Goal: Information Seeking & Learning: Learn about a topic

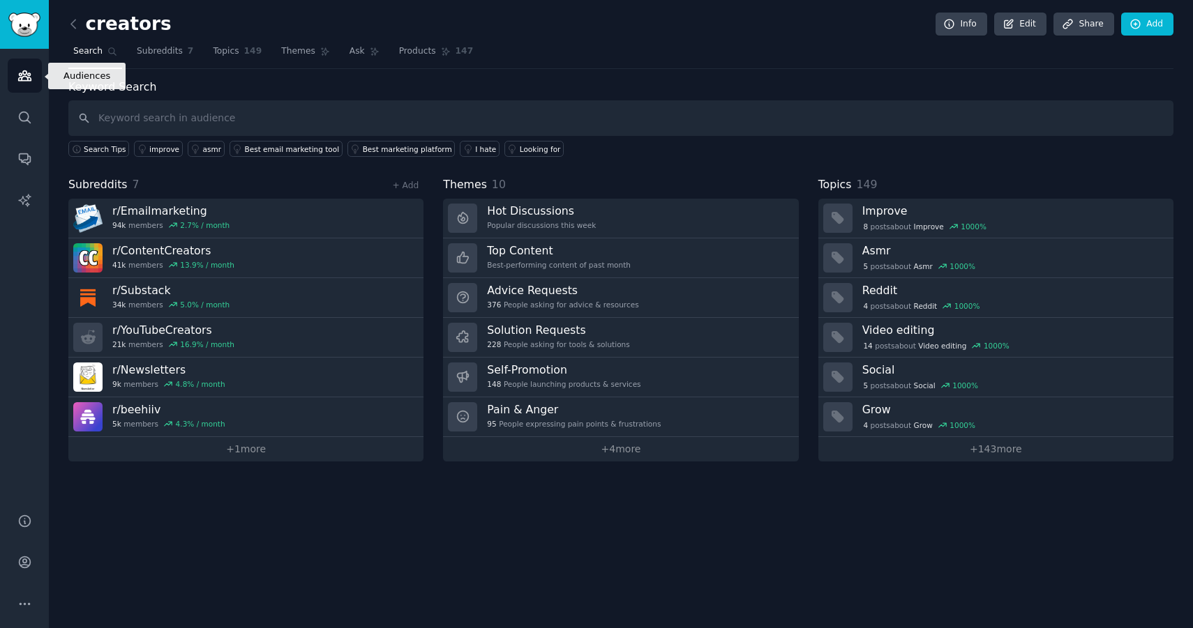
click at [20, 77] on icon "Sidebar" at bounding box center [24, 76] width 13 height 10
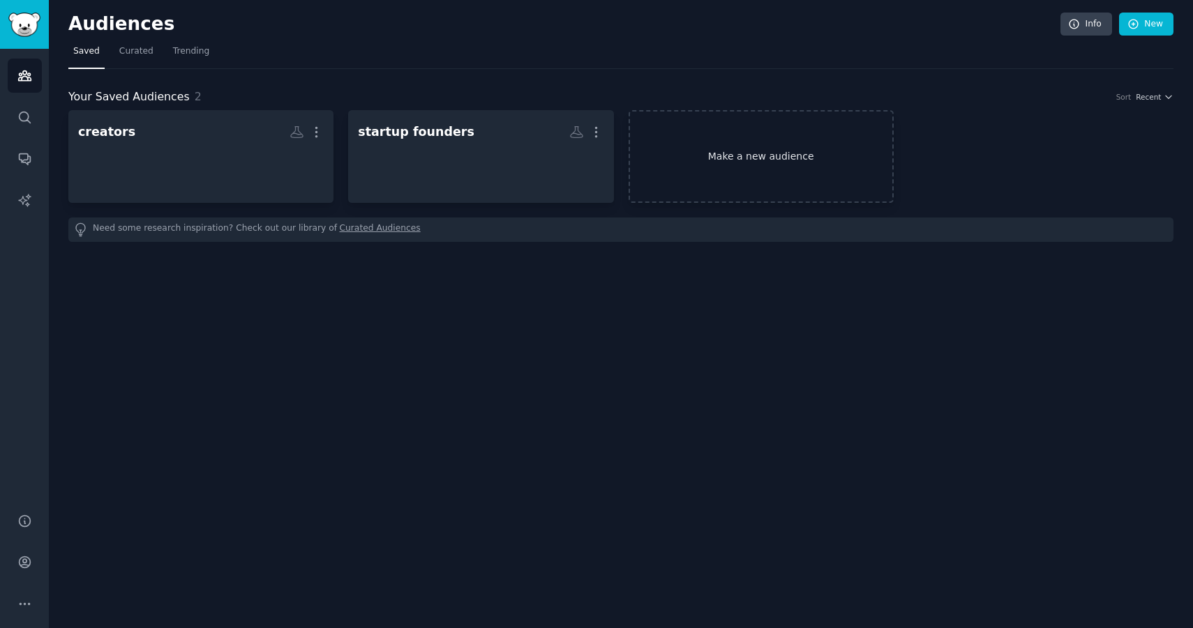
click at [763, 144] on link "Make a new audience" at bounding box center [760, 156] width 265 height 93
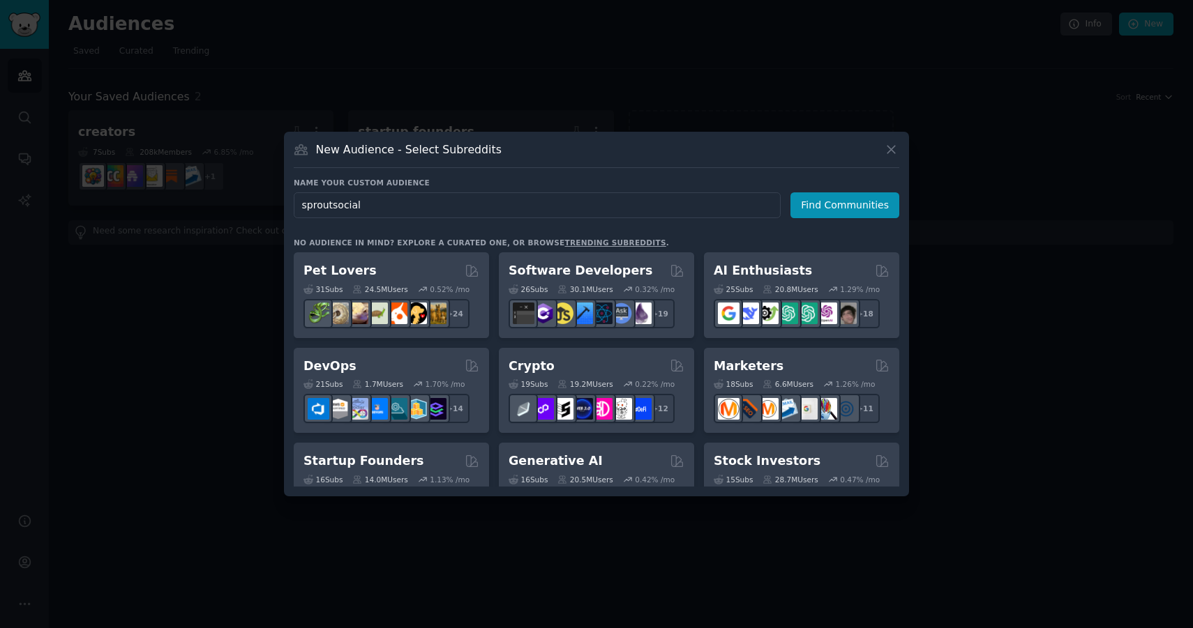
click at [331, 206] on input "sproutsocial" at bounding box center [537, 205] width 487 height 26
type input "sprout social"
click at [428, 210] on input "sprout social" at bounding box center [537, 205] width 487 height 26
click button "Find Communities" at bounding box center [844, 205] width 109 height 26
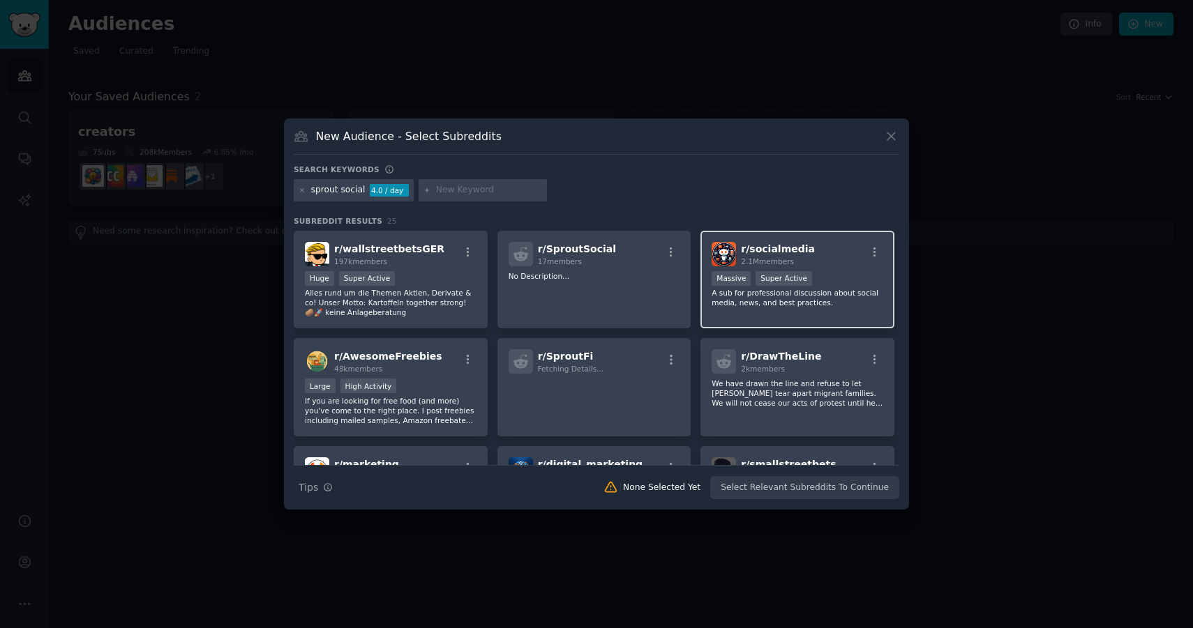
click at [756, 301] on p "A sub for professional discussion about social media, news, and best practices." at bounding box center [797, 298] width 172 height 20
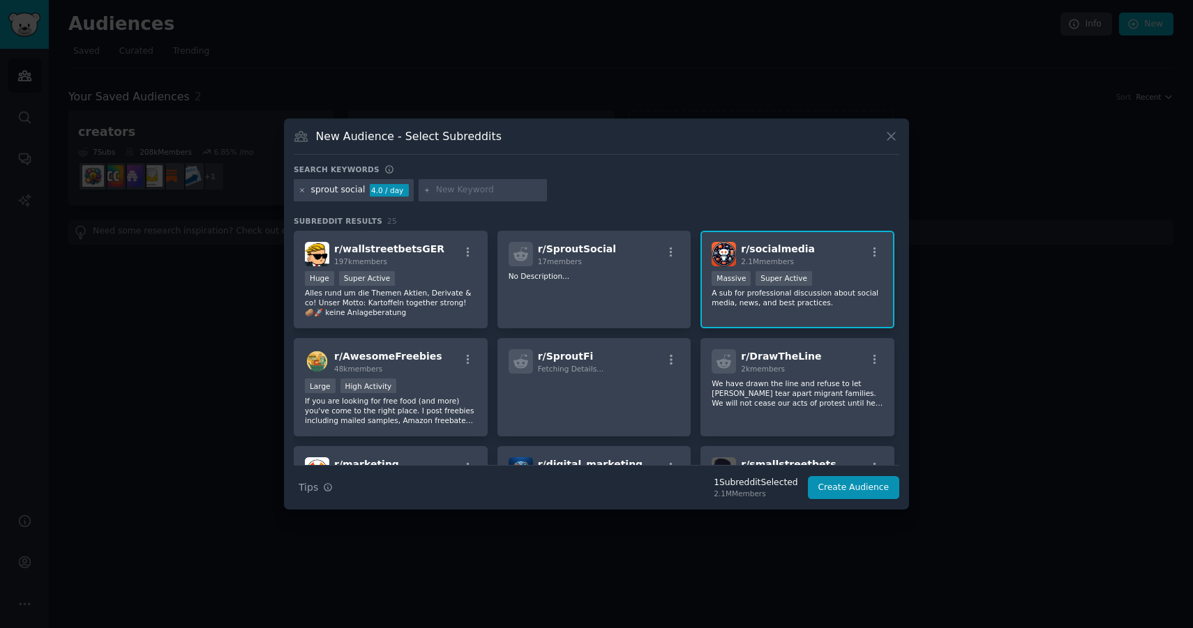
click at [304, 190] on icon at bounding box center [303, 191] width 8 height 8
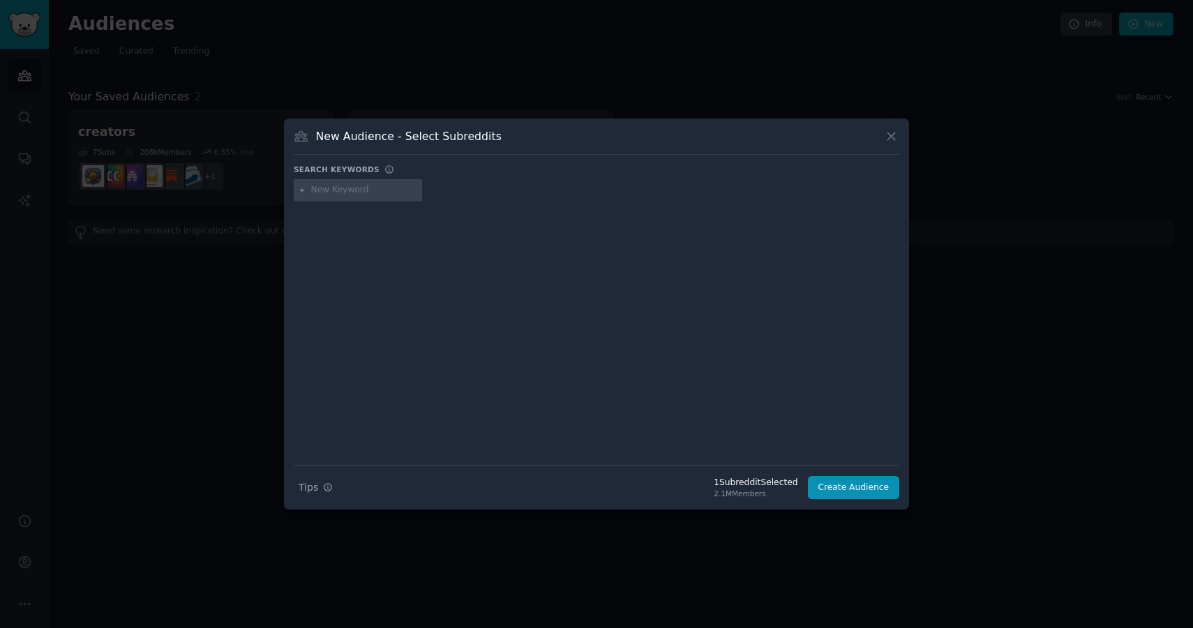
click at [322, 187] on input "text" at bounding box center [364, 190] width 106 height 13
type input "hootsuite"
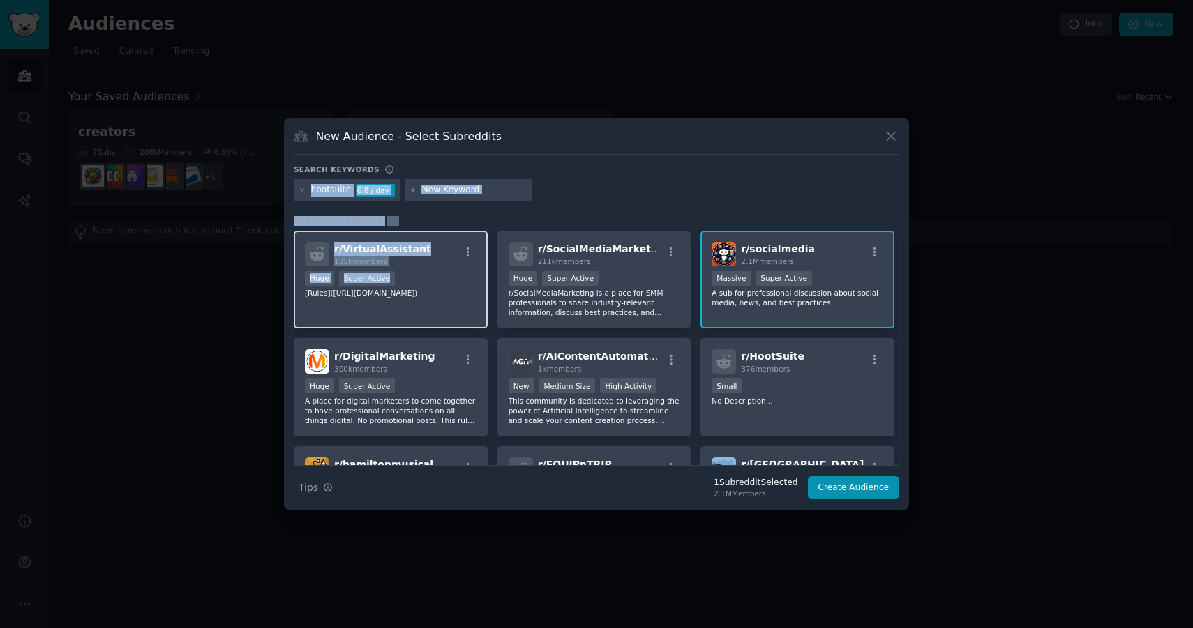
drag, startPoint x: 303, startPoint y: 192, endPoint x: 418, endPoint y: 281, distance: 145.1
click at [419, 281] on div "Search keywords hootsuite 6.8 / day Subreddit Results 21 r/ VirtualAssistant 13…" at bounding box center [596, 332] width 605 height 335
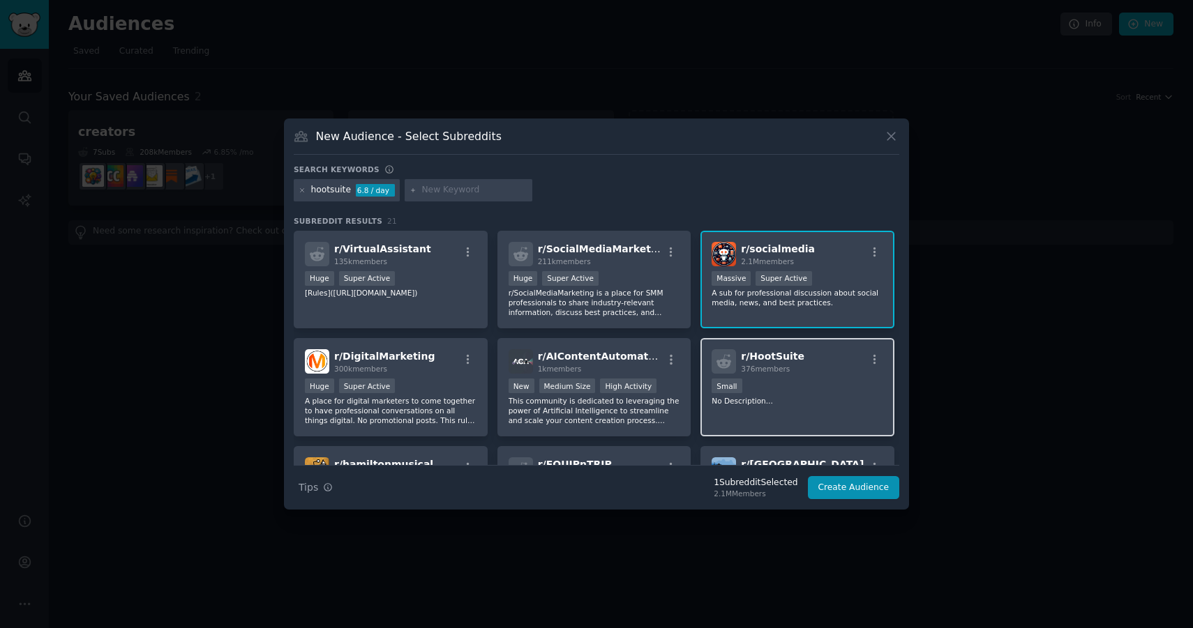
click at [734, 400] on p "No Description..." at bounding box center [797, 401] width 172 height 10
click at [822, 311] on div "r/ socialmedia 2.1M members Massive Super Active A sub for professional discuss…" at bounding box center [797, 280] width 194 height 98
click at [796, 260] on div "2.1M members" at bounding box center [778, 262] width 74 height 10
click at [796, 388] on div "Small" at bounding box center [797, 387] width 172 height 17
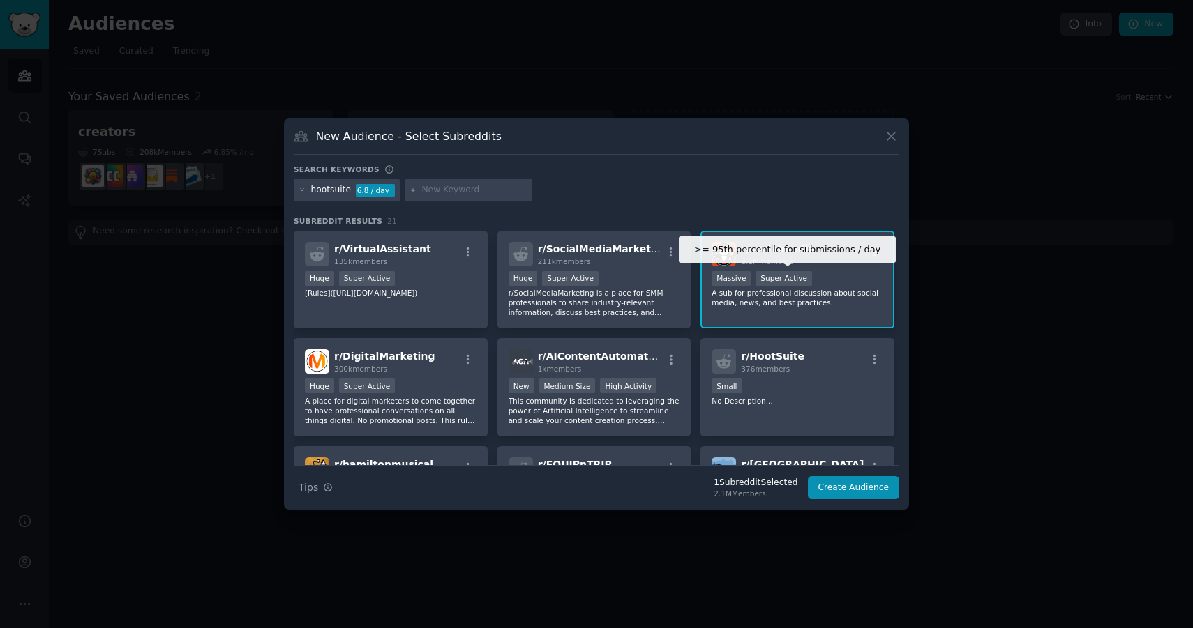
click at [796, 285] on div "Super Active" at bounding box center [783, 278] width 56 height 15
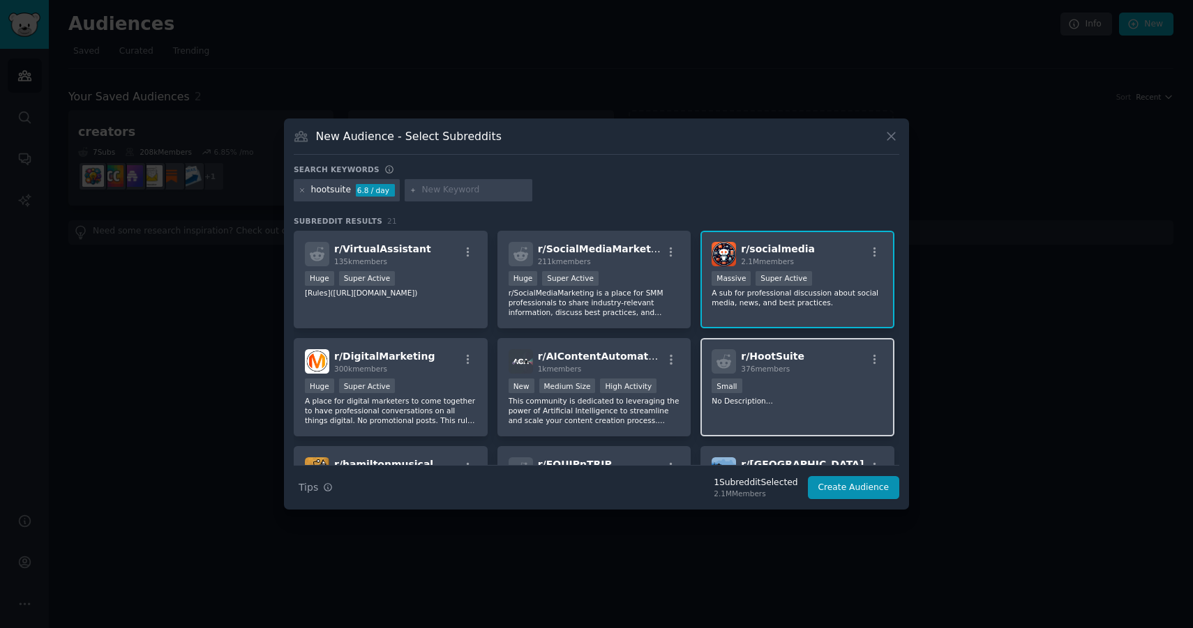
click at [790, 403] on p "No Description..." at bounding box center [797, 401] width 172 height 10
click at [873, 252] on icon "button" at bounding box center [874, 252] width 13 height 13
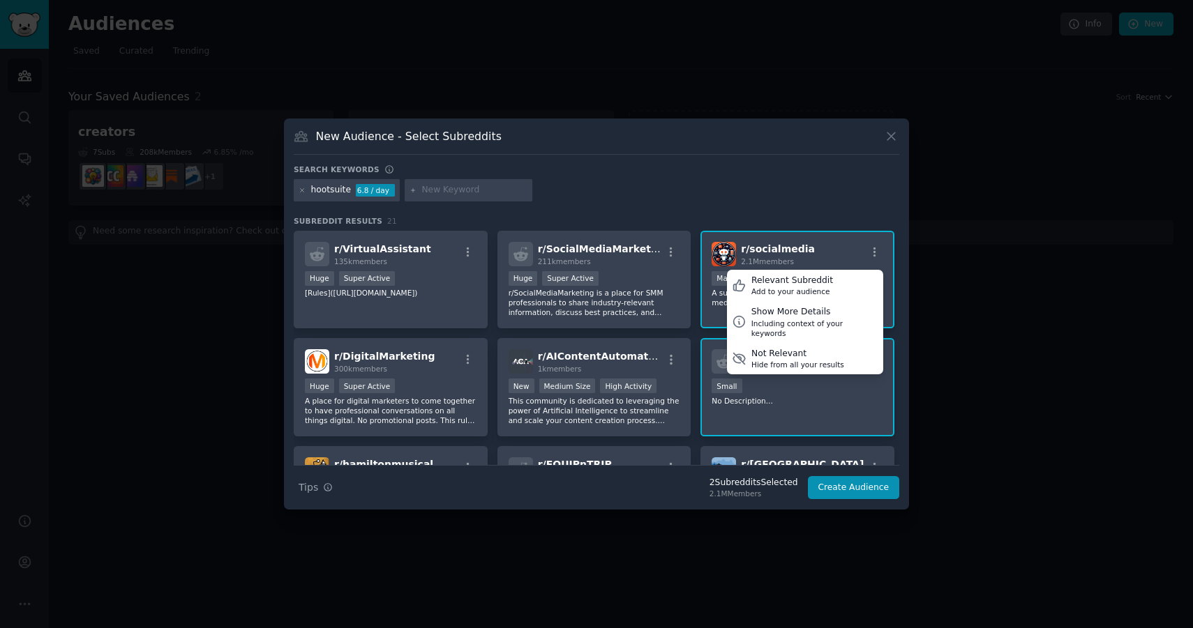
click at [301, 197] on div "hootsuite 6.8 / day" at bounding box center [347, 190] width 106 height 22
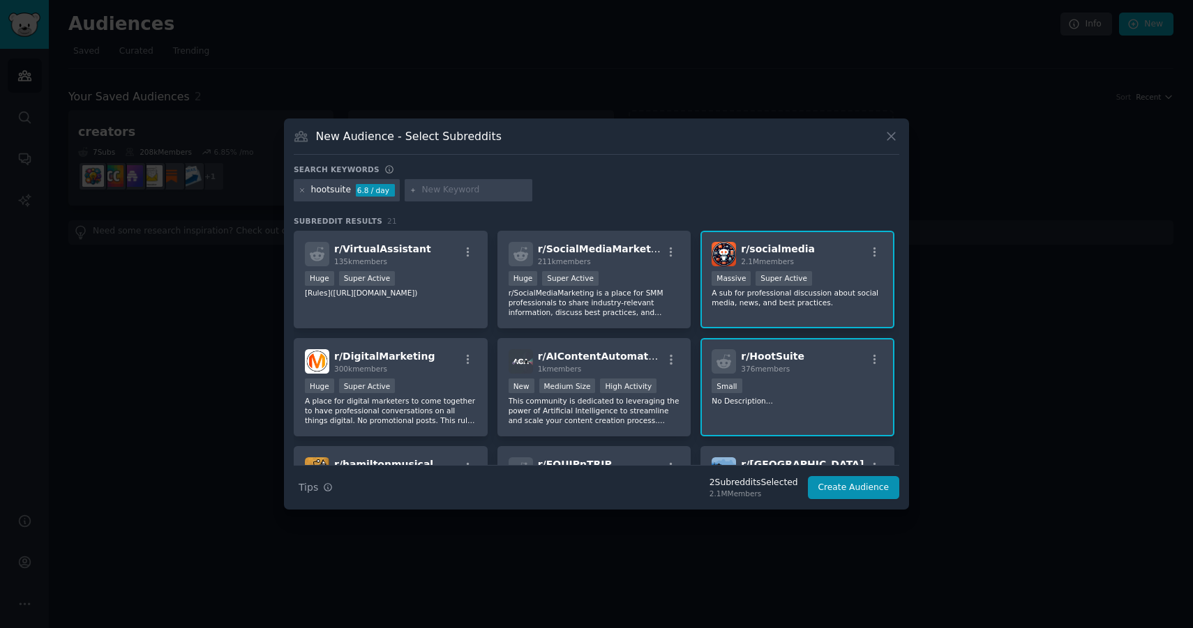
click at [301, 183] on div "hootsuite 6.8 / day" at bounding box center [347, 190] width 106 height 22
click at [301, 190] on icon at bounding box center [302, 189] width 3 height 3
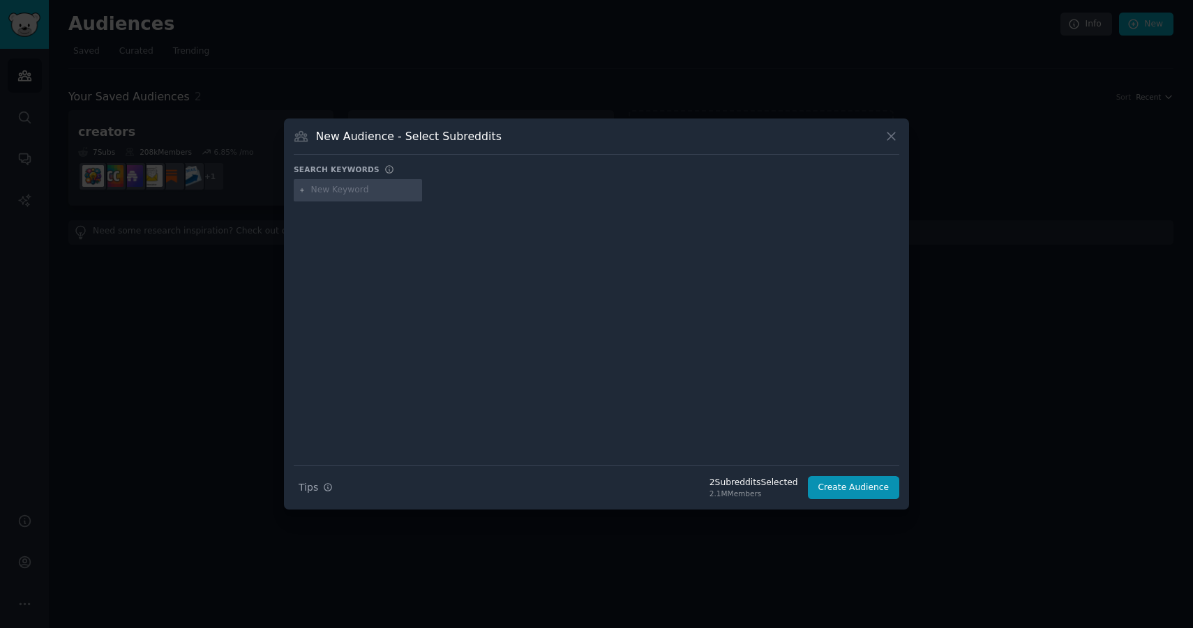
click at [335, 191] on input "text" at bounding box center [364, 190] width 106 height 13
type input "social pilot"
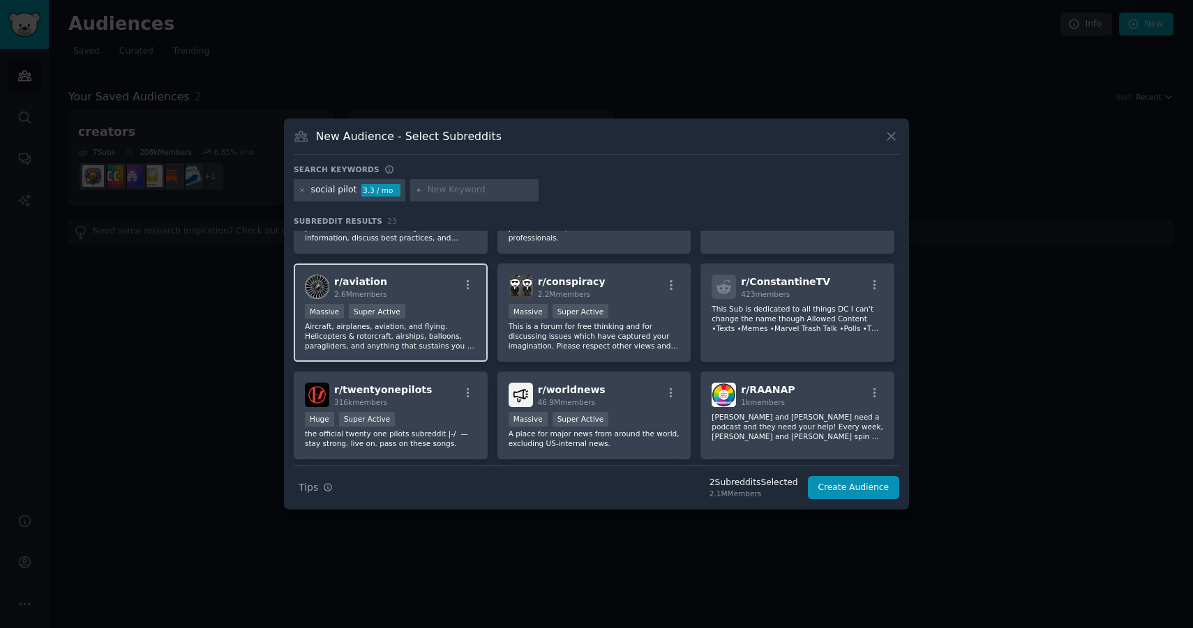
scroll to position [192, 0]
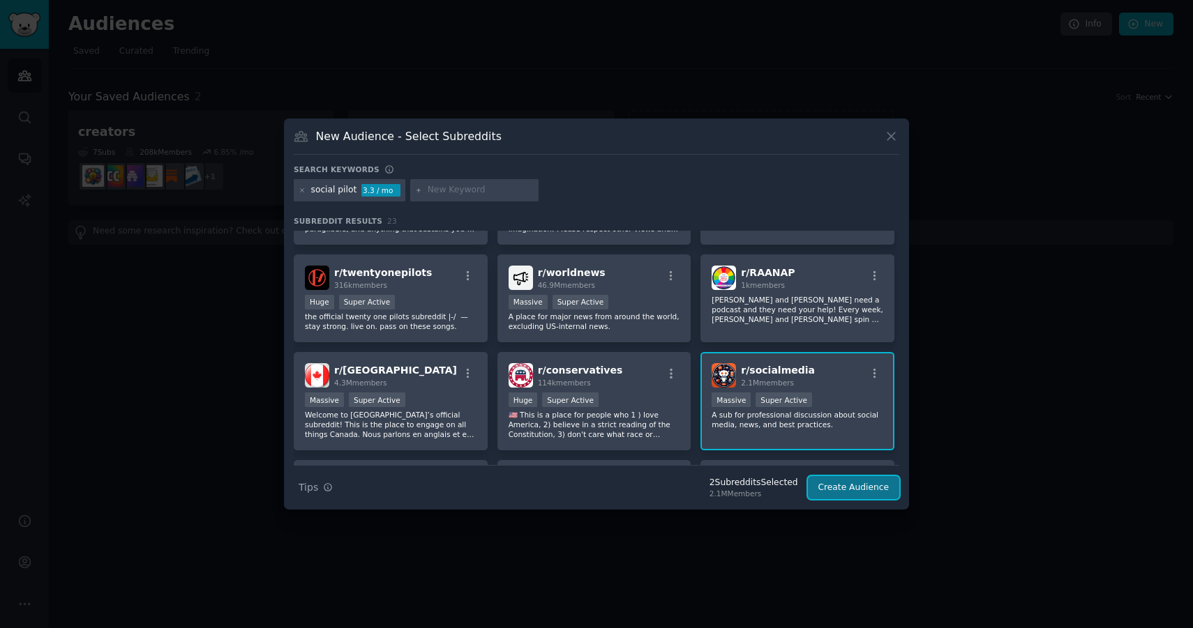
click at [847, 487] on button "Create Audience" at bounding box center [854, 488] width 92 height 24
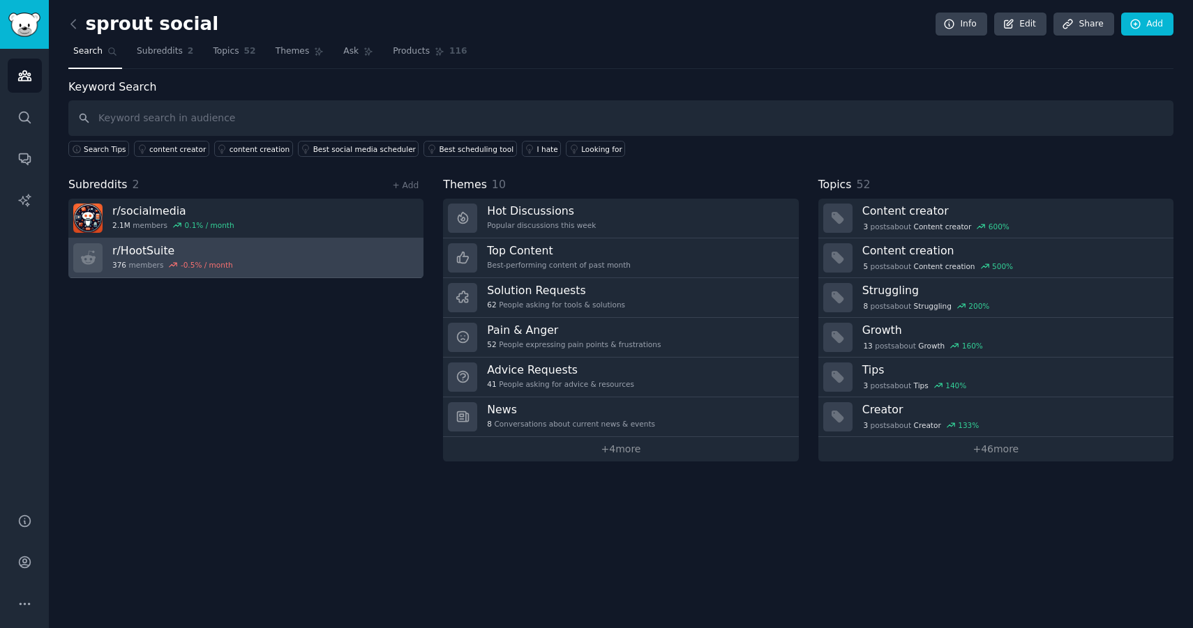
click at [315, 244] on link "r/ HootSuite 376 members -0.5 % / month" at bounding box center [245, 259] width 355 height 40
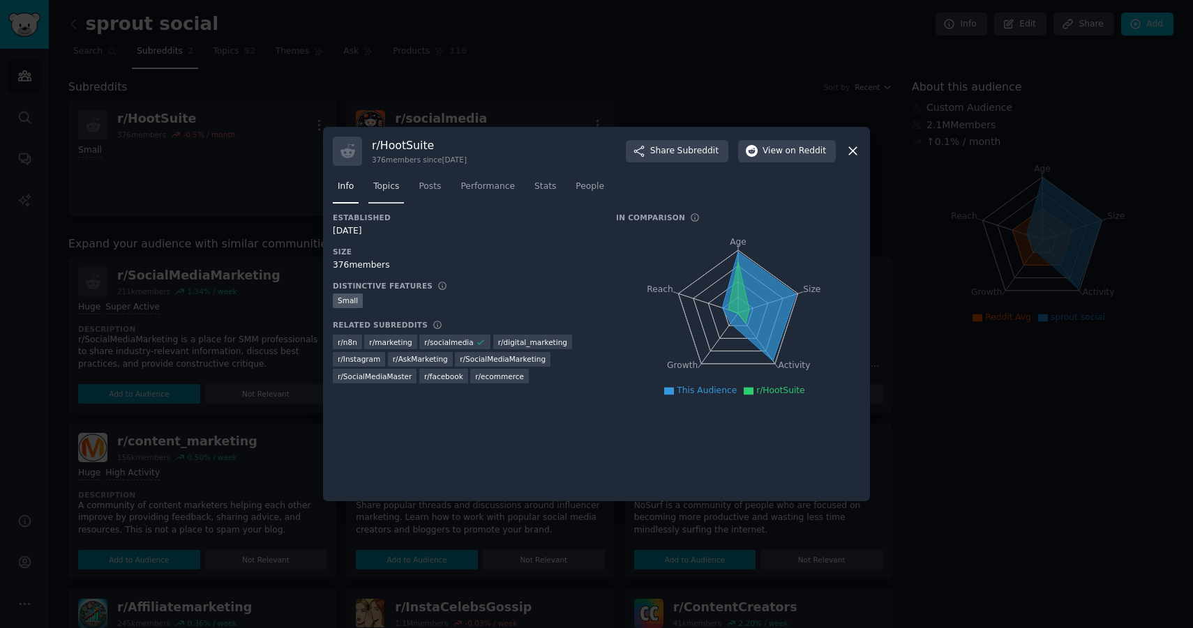
click at [391, 188] on span "Topics" at bounding box center [386, 187] width 26 height 13
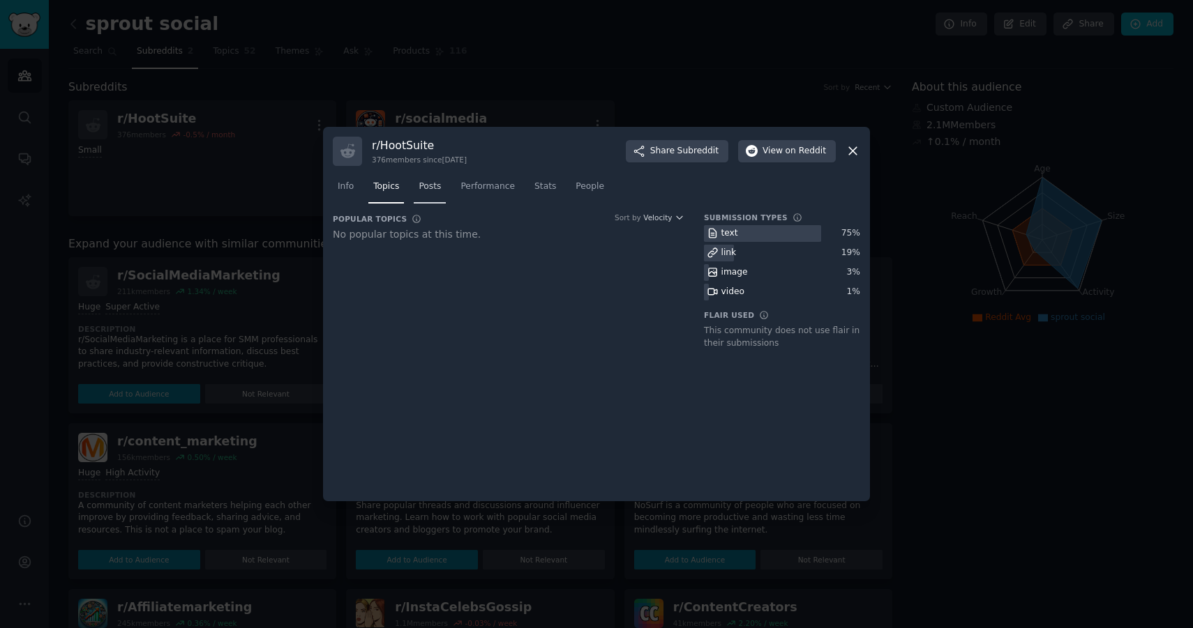
click at [432, 189] on span "Posts" at bounding box center [429, 187] width 22 height 13
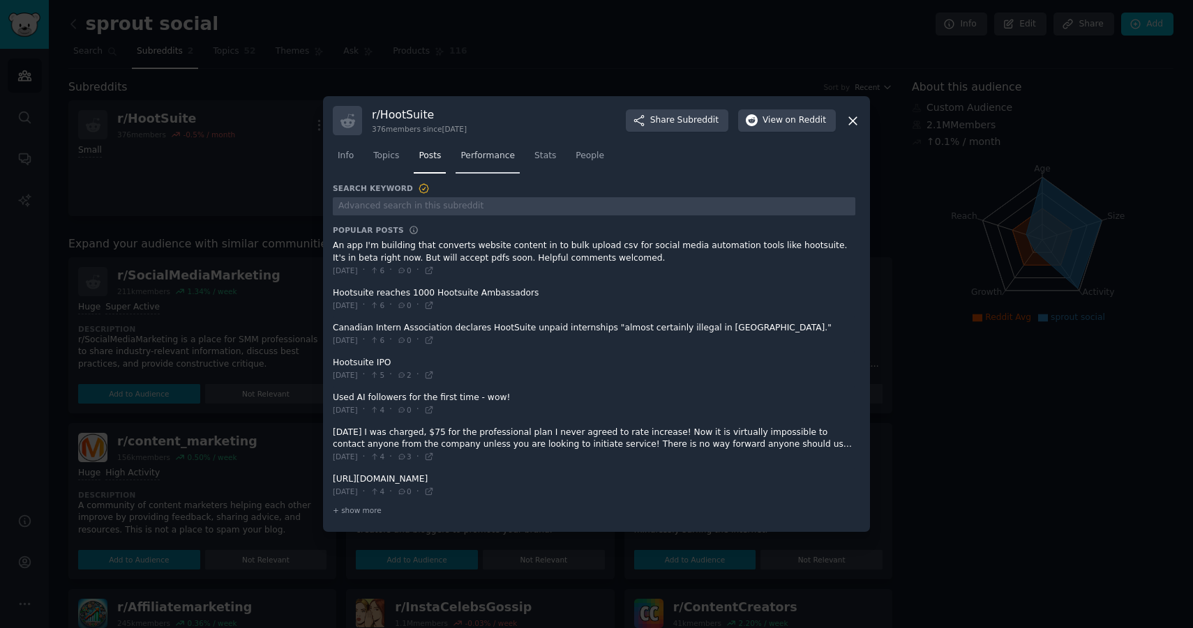
click at [488, 165] on link "Performance" at bounding box center [487, 159] width 64 height 29
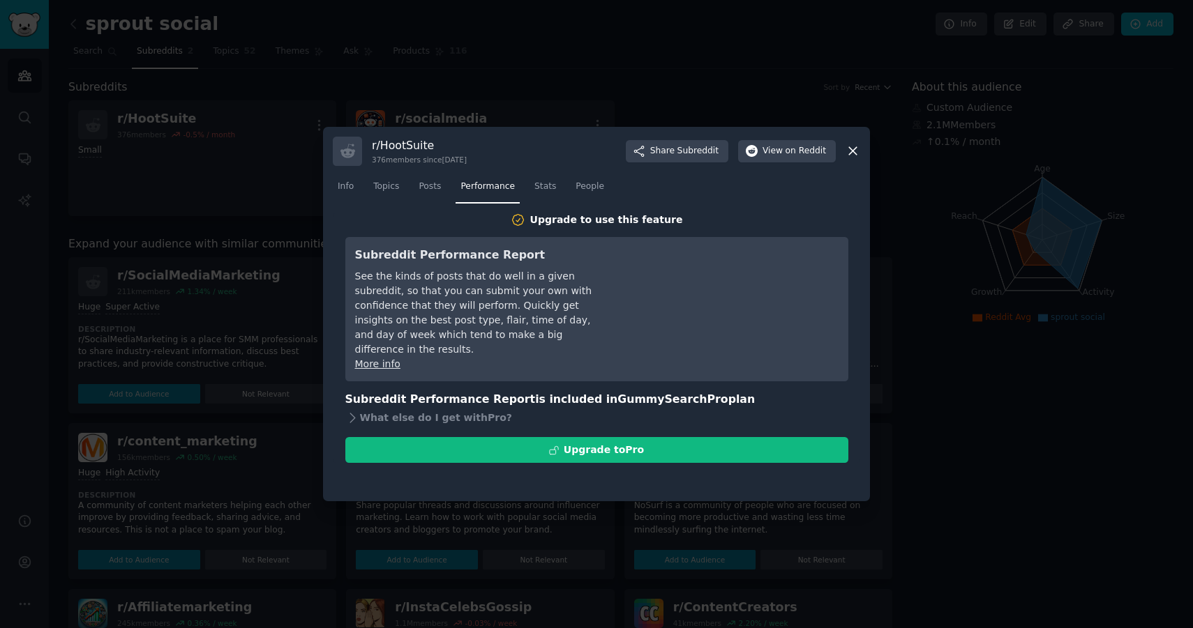
click at [539, 93] on div at bounding box center [596, 314] width 1193 height 628
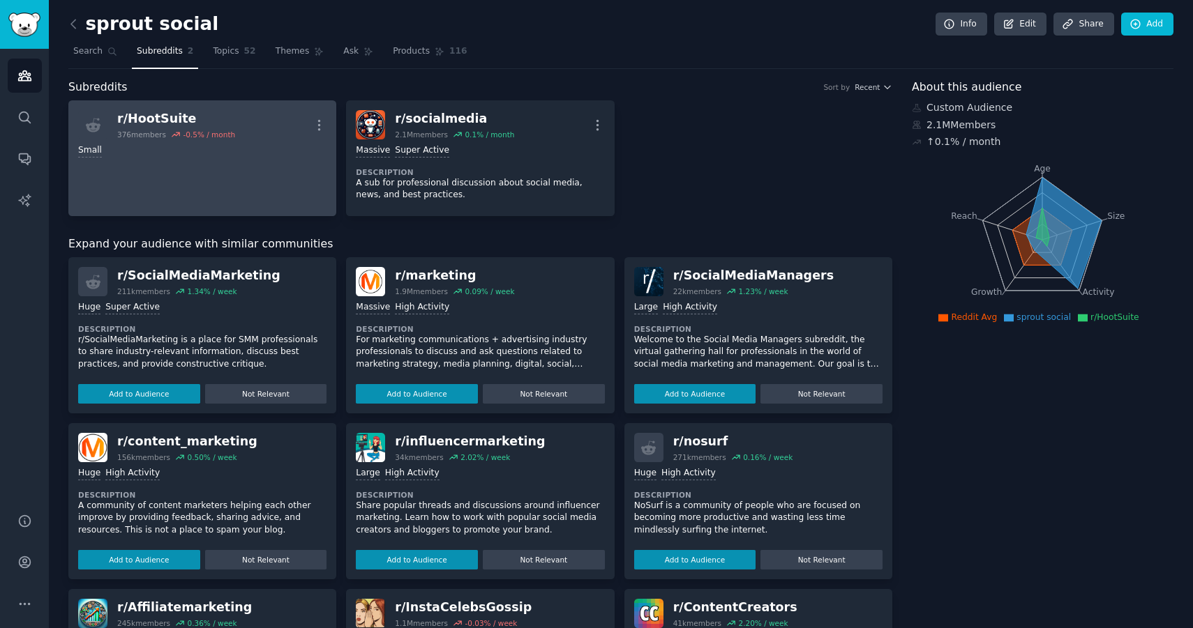
click at [246, 179] on link "r/ HootSuite 376 members -0.5 % / month More Small" at bounding box center [202, 158] width 268 height 116
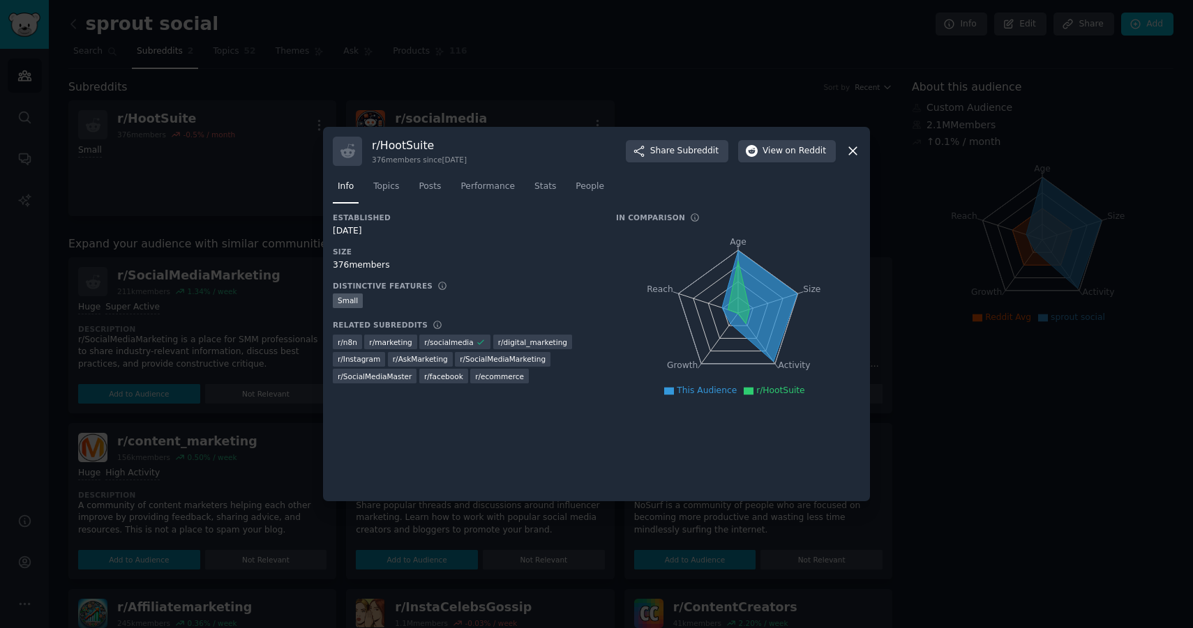
click at [852, 153] on icon at bounding box center [852, 151] width 15 height 15
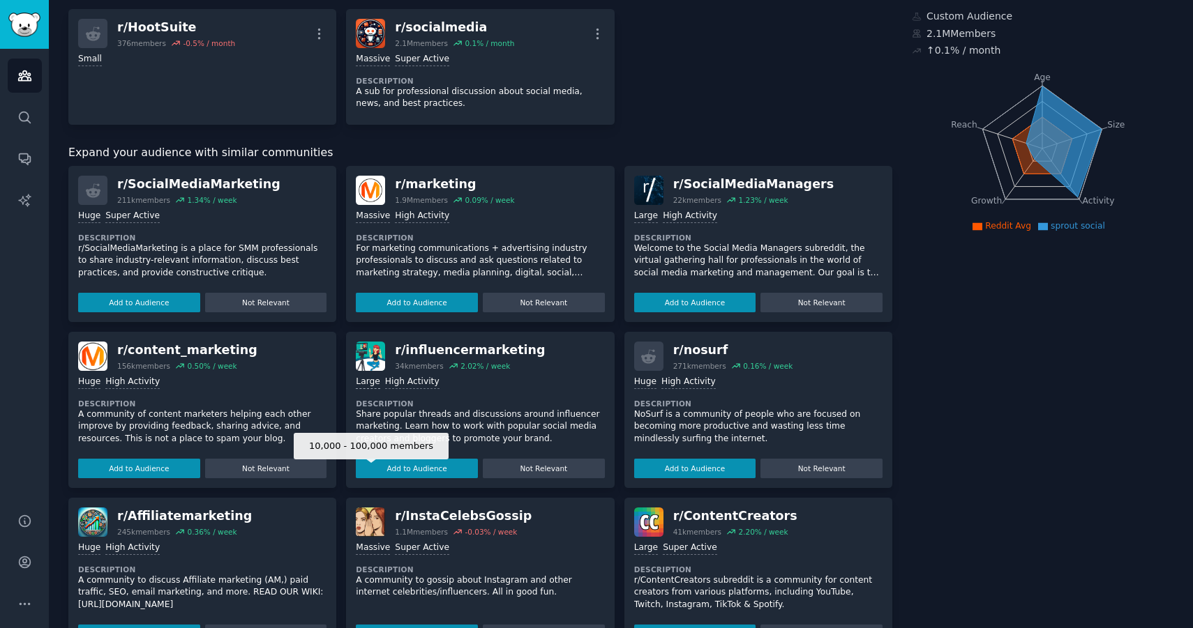
scroll to position [199, 0]
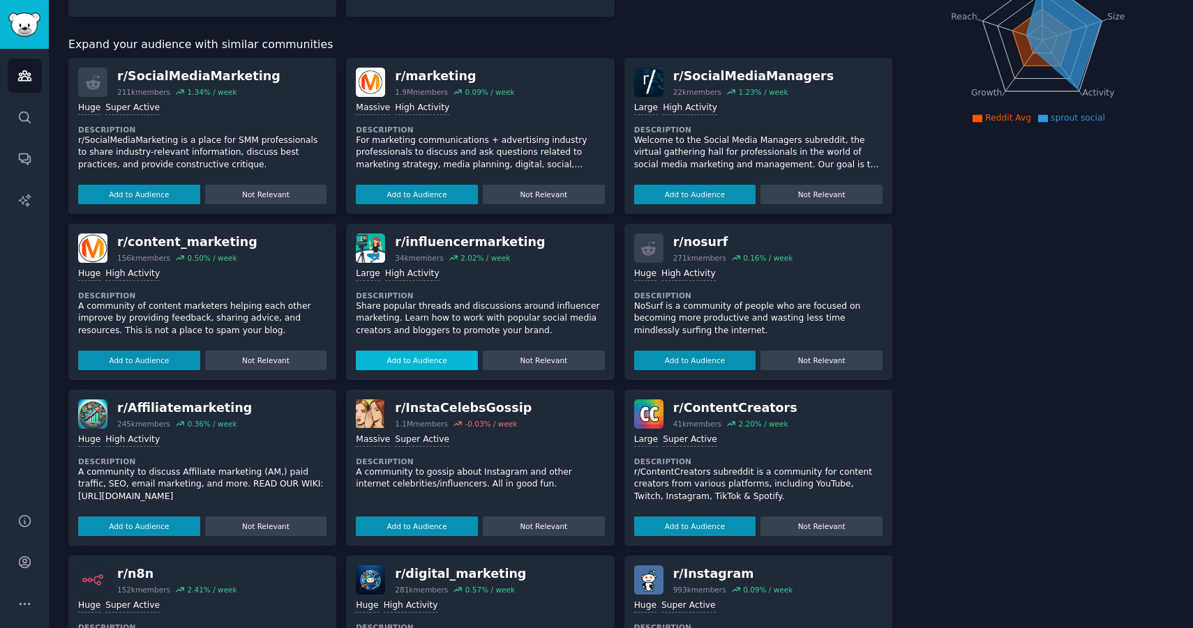
click at [418, 364] on button "Add to Audience" at bounding box center [417, 361] width 122 height 20
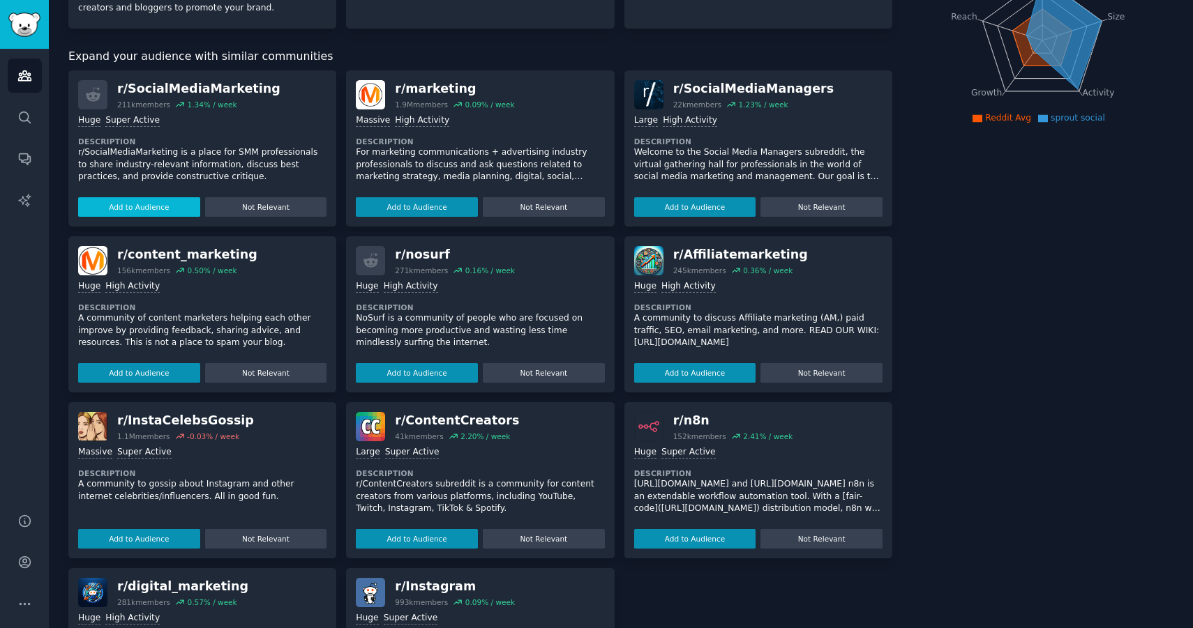
click at [130, 211] on button "Add to Audience" at bounding box center [139, 207] width 122 height 20
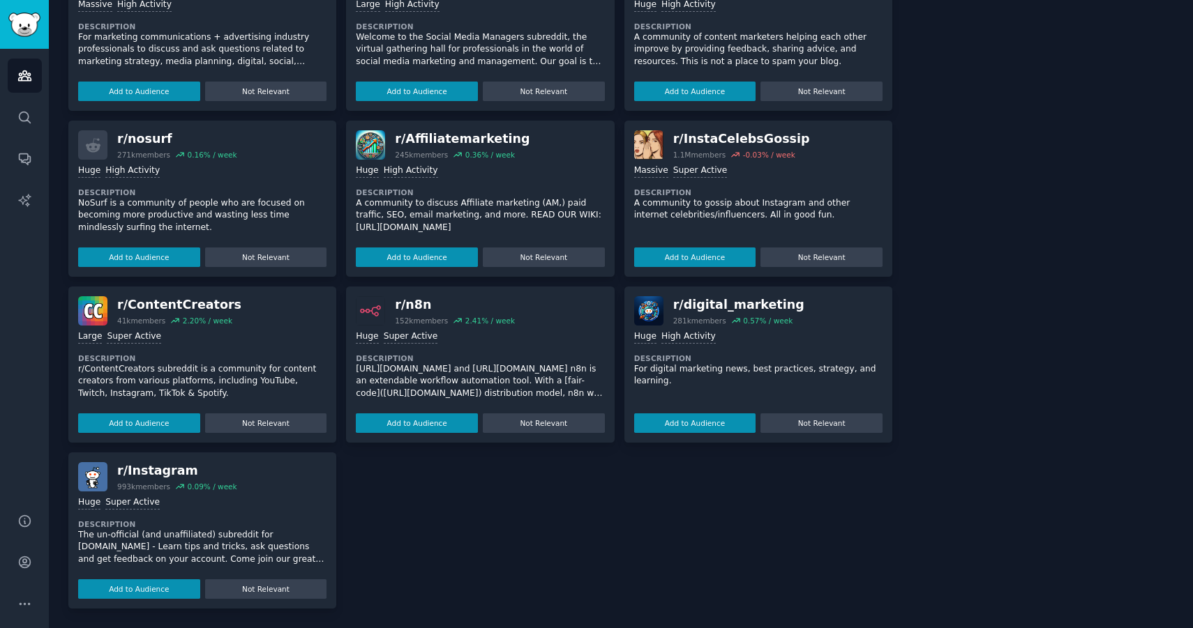
scroll to position [0, 0]
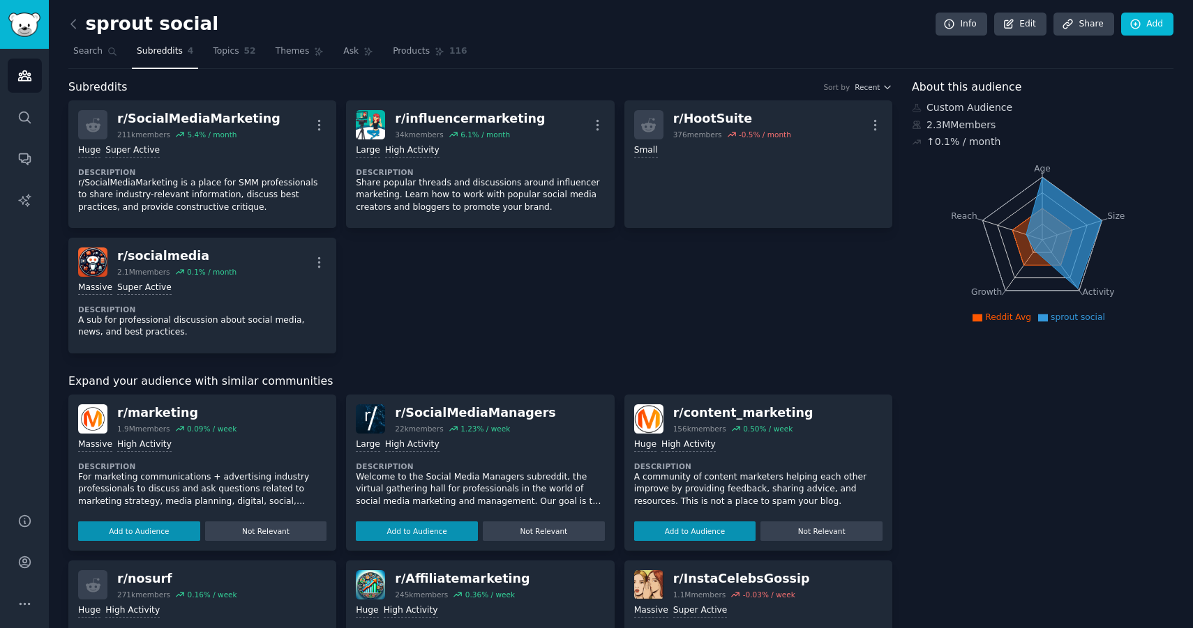
click at [390, 289] on div "r/ SocialMediaMarketing 211k members 5.4 % / month More Huge Super Active Descr…" at bounding box center [480, 226] width 824 height 253
click at [234, 59] on link "Topics 52" at bounding box center [234, 54] width 52 height 29
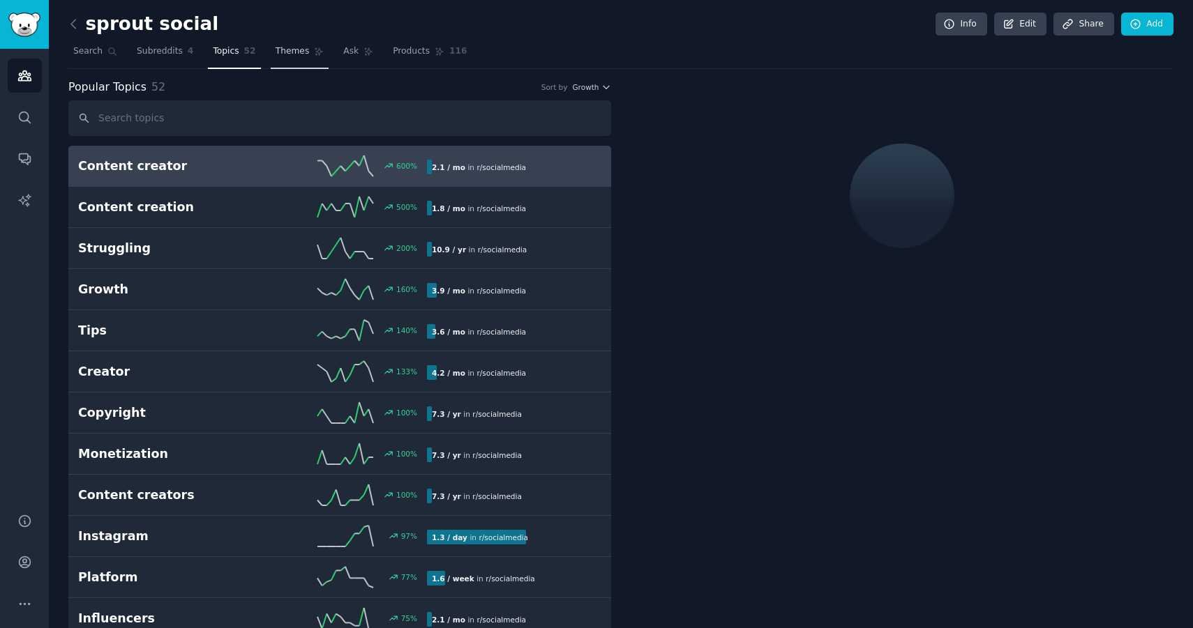
click at [293, 53] on span "Themes" at bounding box center [292, 51] width 34 height 13
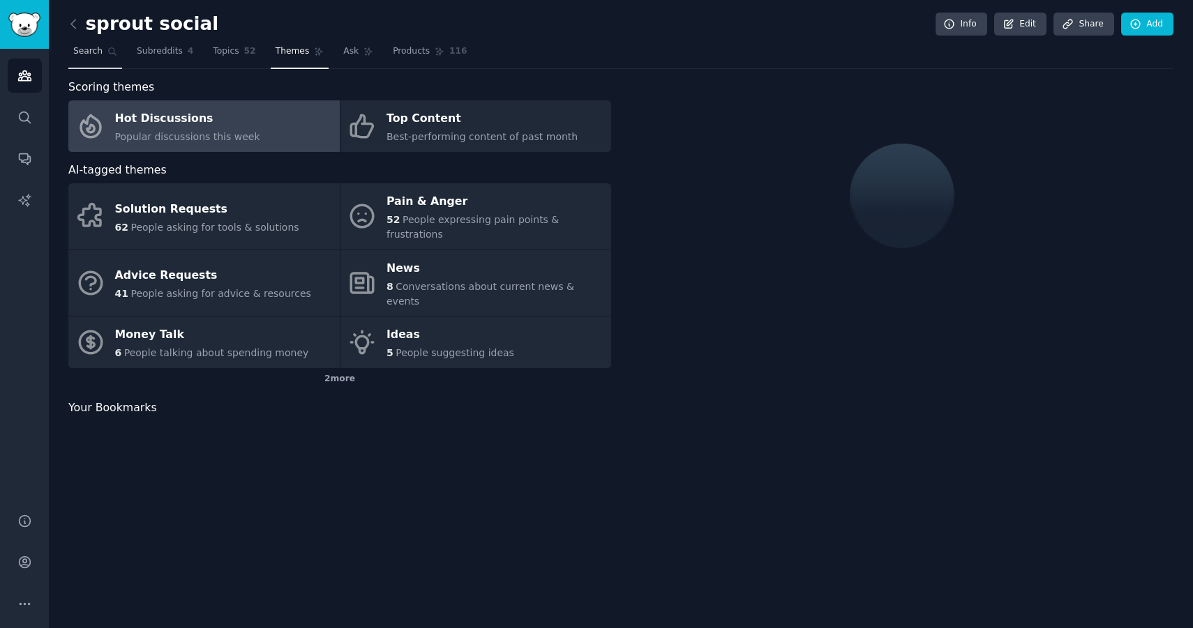
click at [85, 55] on span "Search" at bounding box center [87, 51] width 29 height 13
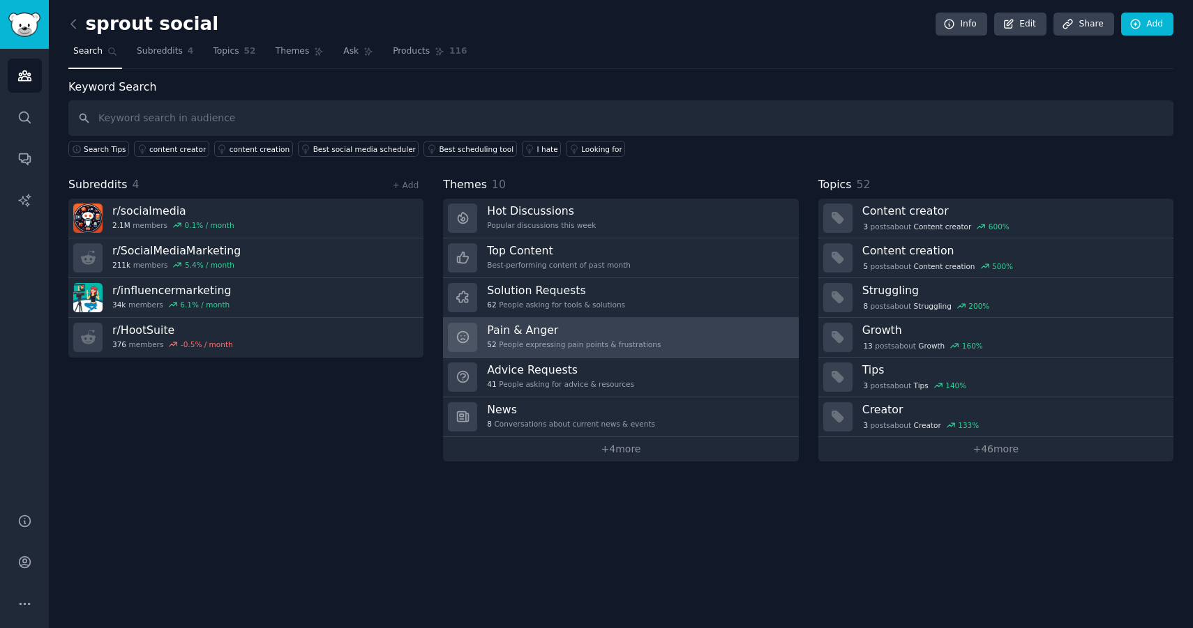
click at [600, 335] on h3 "Pain & Anger" at bounding box center [574, 330] width 174 height 15
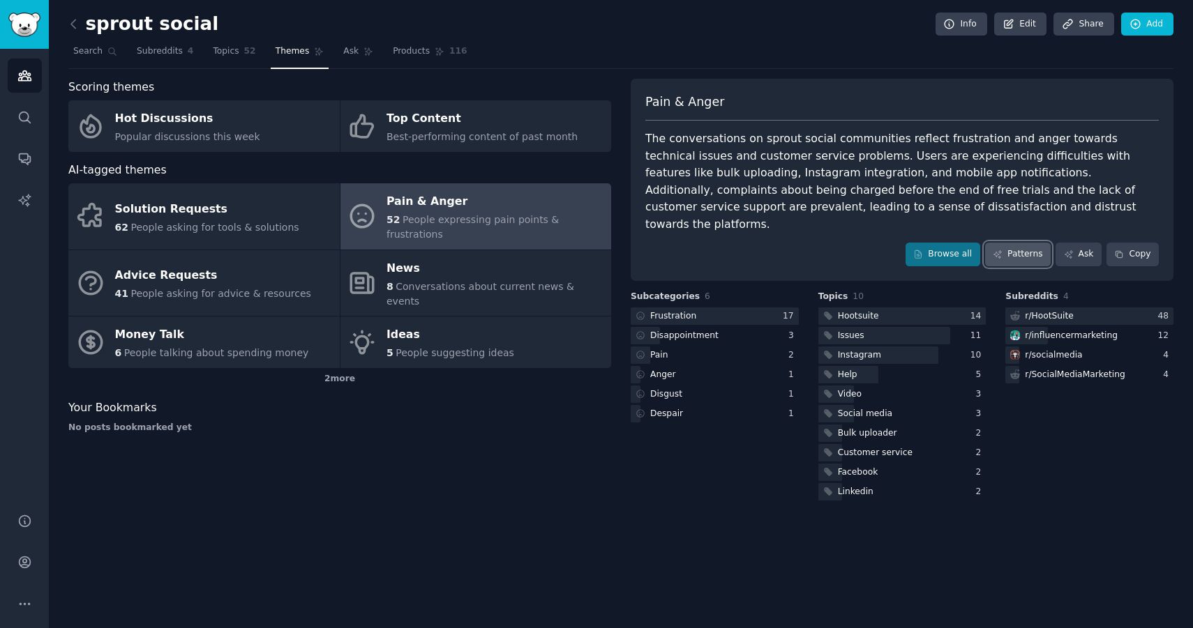
click at [1016, 243] on link "Patterns" at bounding box center [1018, 255] width 66 height 24
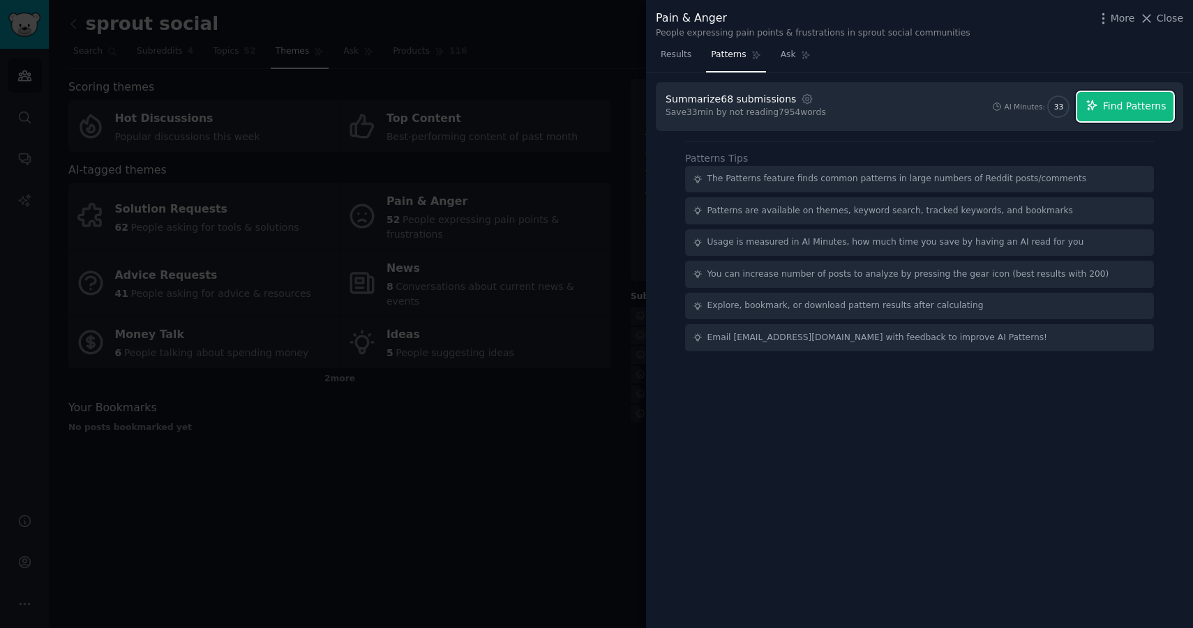
click at [1117, 98] on button "Find Patterns" at bounding box center [1125, 106] width 96 height 29
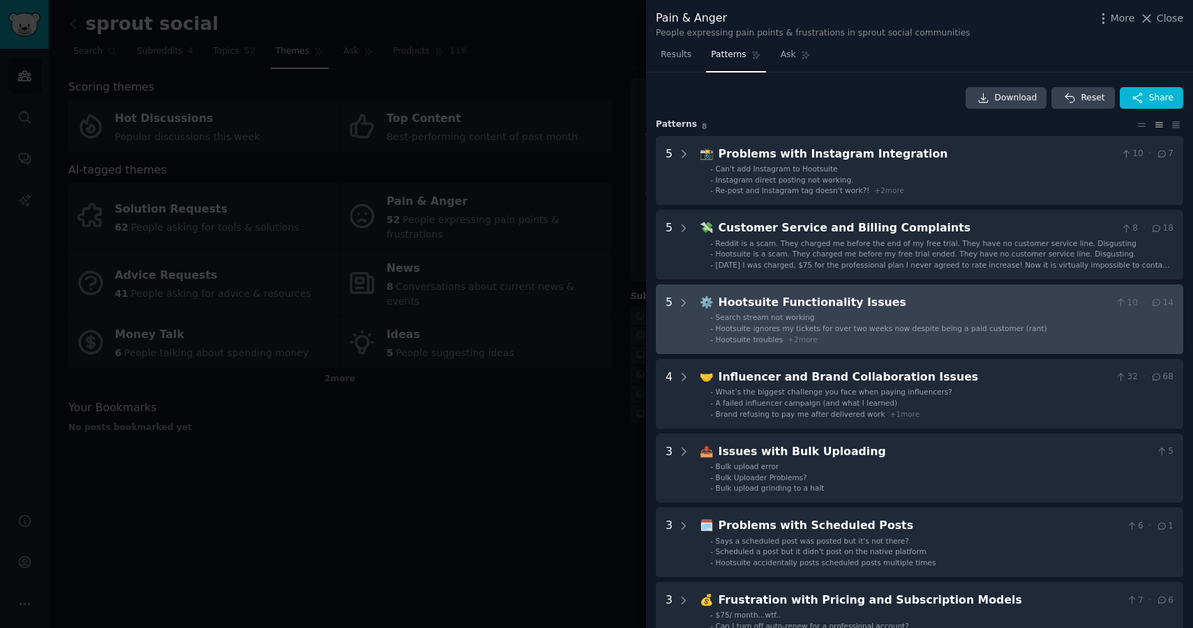
click at [826, 327] on span "Hootsuite ignores my tickets for over two weeks now despite being a paid custom…" at bounding box center [881, 328] width 331 height 8
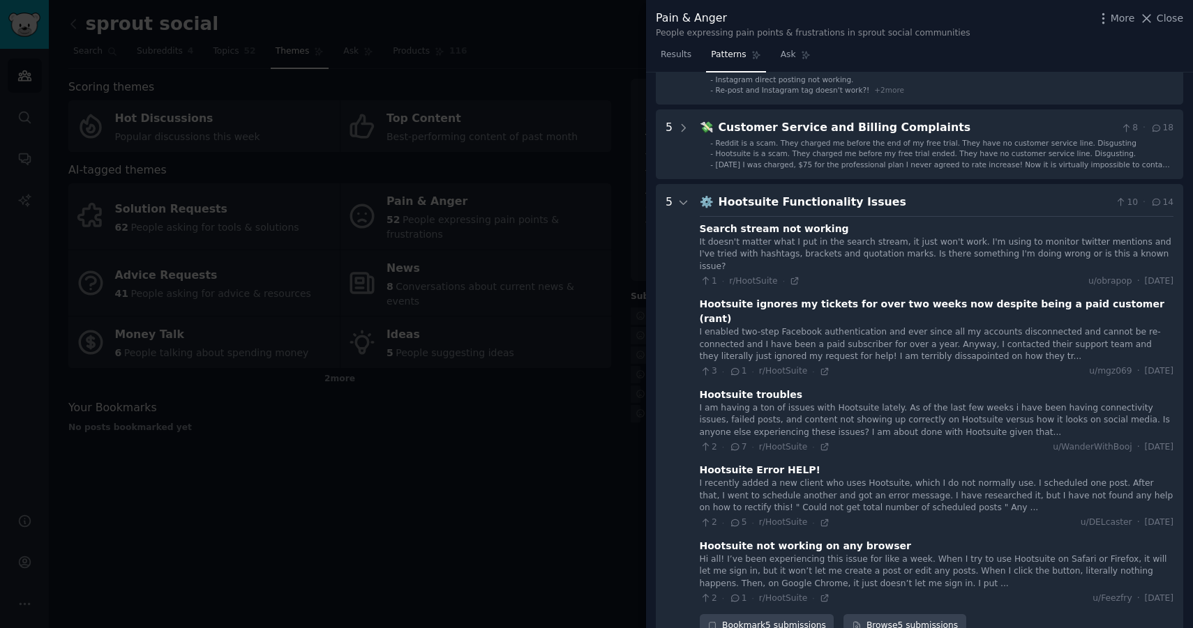
scroll to position [212, 0]
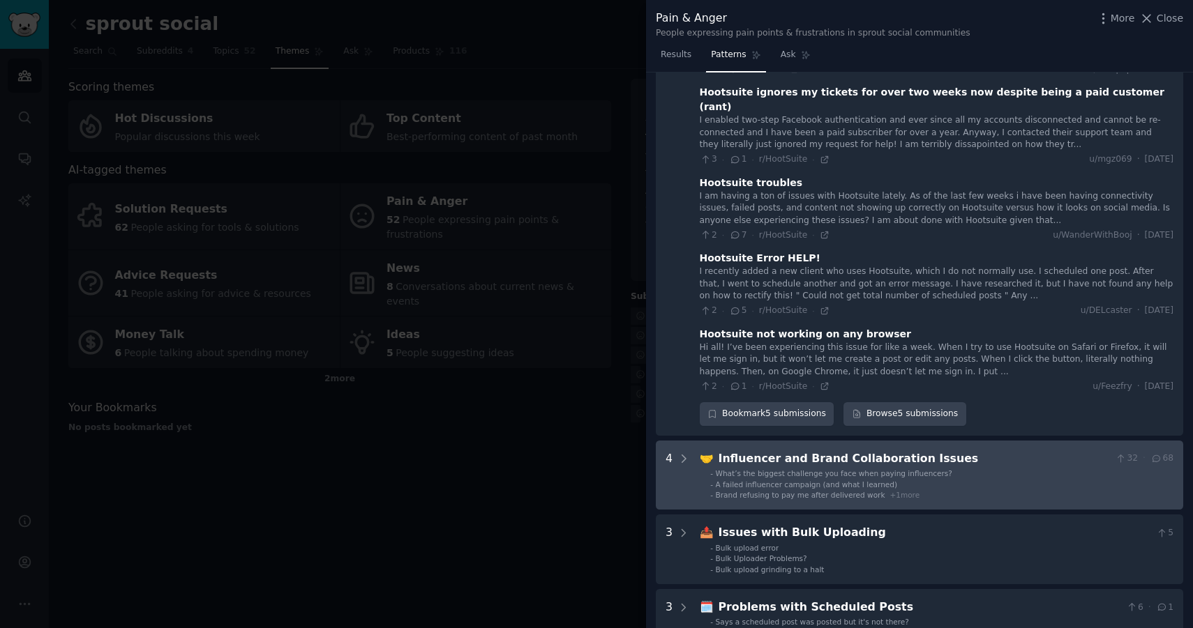
click at [923, 469] on span "What’s the biggest challenge you face when paying influencers?" at bounding box center [834, 473] width 236 height 8
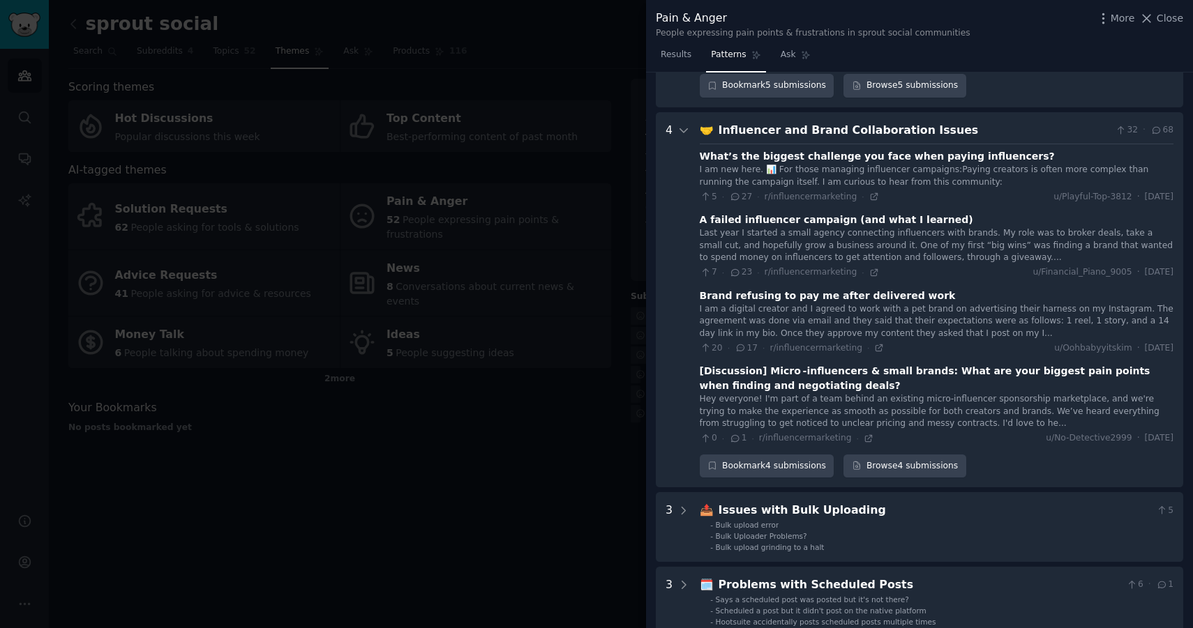
scroll to position [654, 0]
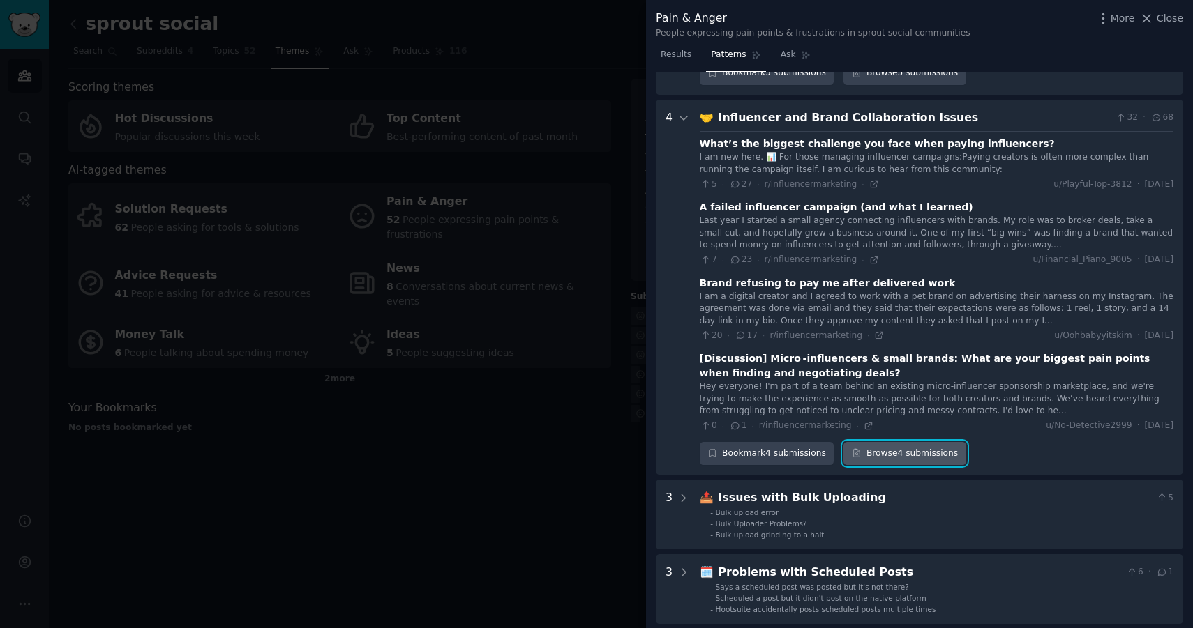
click at [909, 442] on link "Browse 4 submissions" at bounding box center [904, 454] width 122 height 24
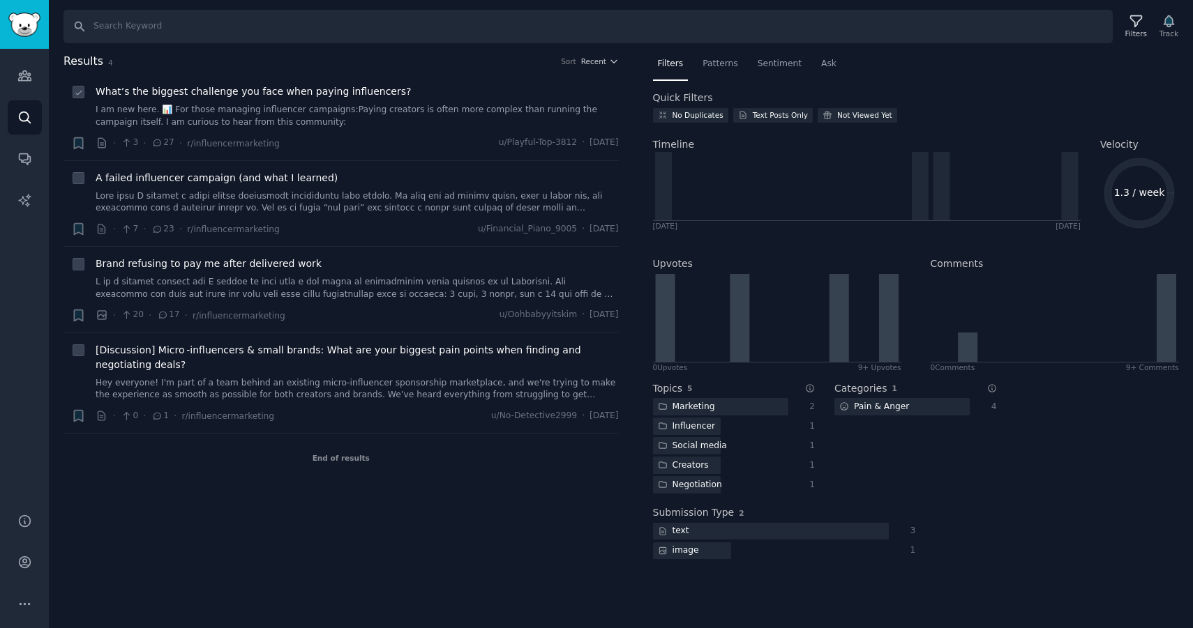
click at [215, 94] on span "What’s the biggest challenge you face when paying influencers?" at bounding box center [253, 91] width 315 height 15
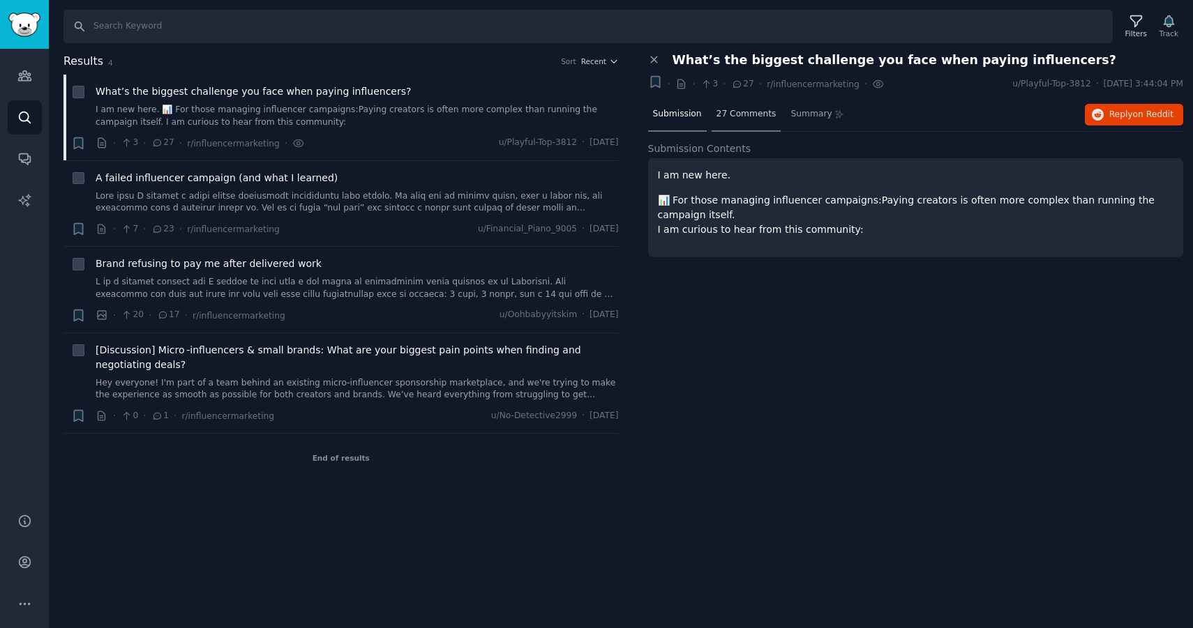
click at [755, 105] on div "27 Comments" at bounding box center [746, 114] width 70 height 33
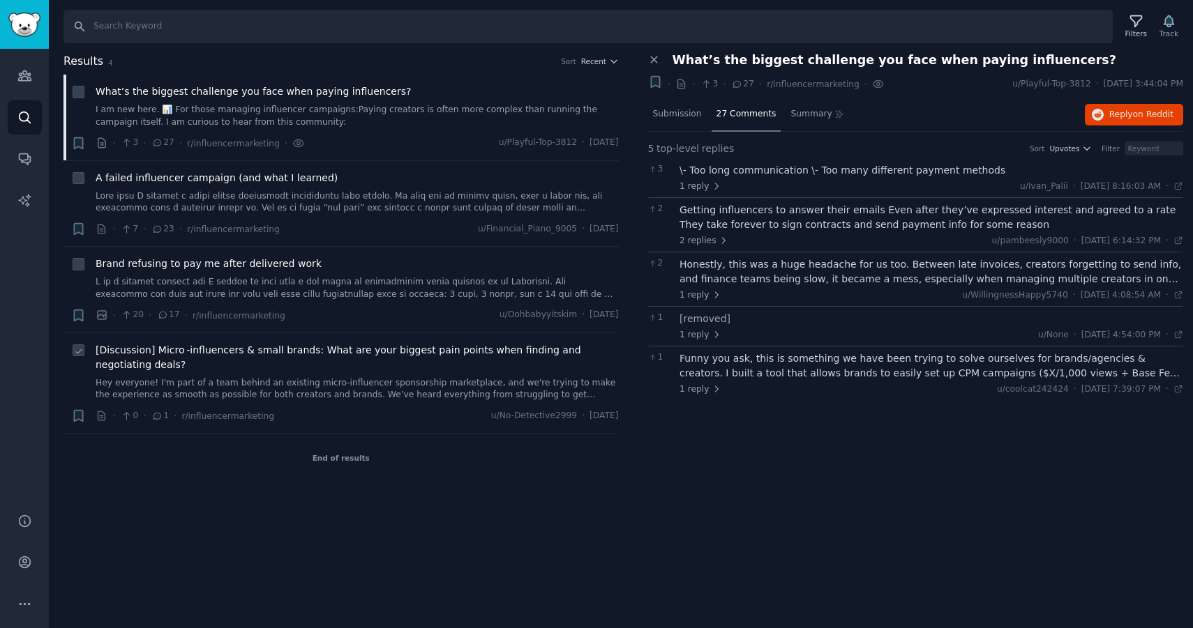
click at [274, 385] on link "Hey everyone! I'm part of a team behind an existing micro‑influencer sponsorshi…" at bounding box center [357, 389] width 523 height 24
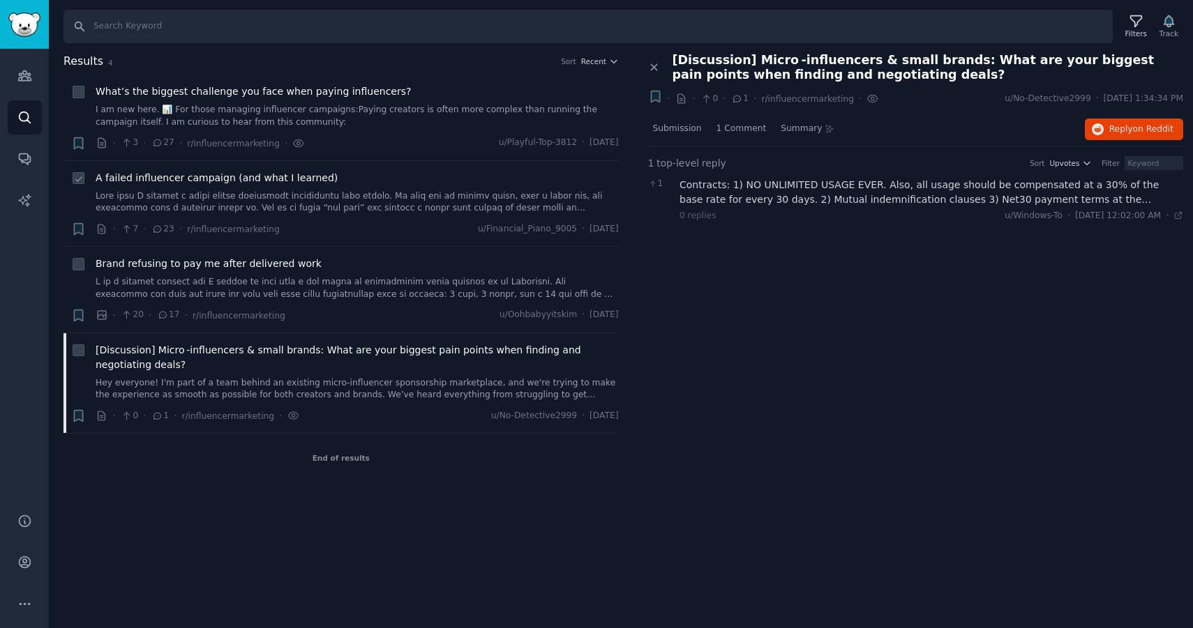
click at [280, 232] on div "· 7 · 23 · r/influencermarketing u/Financial_Piano_9005 · [DATE]" at bounding box center [357, 229] width 523 height 15
click at [275, 210] on link at bounding box center [357, 202] width 523 height 24
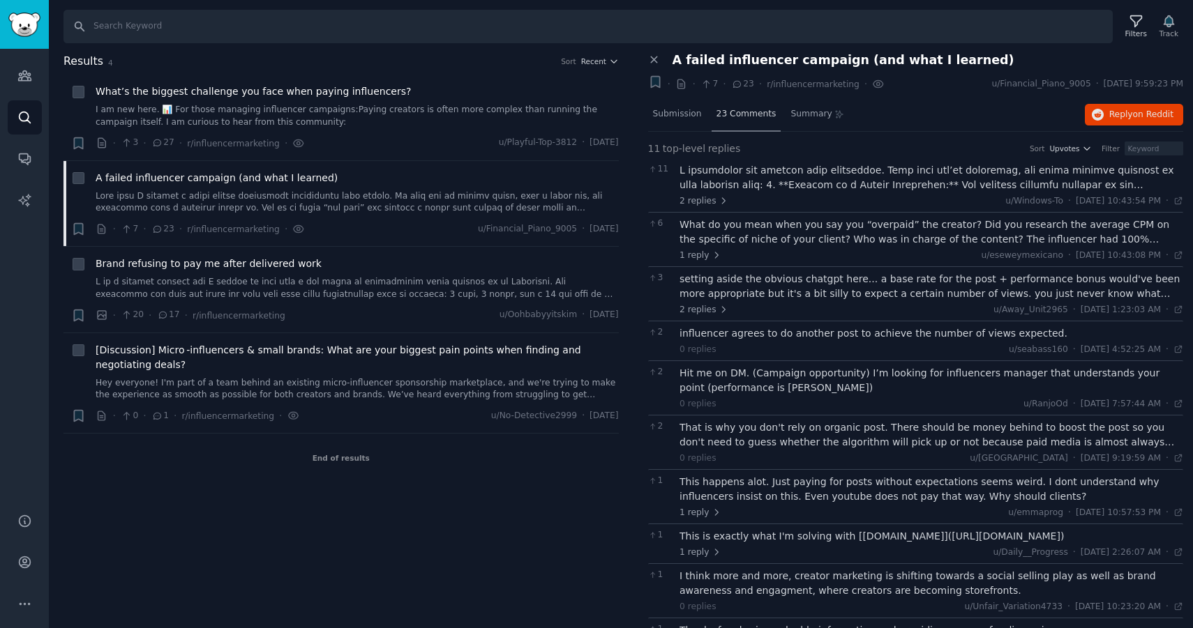
click at [755, 119] on span "23 Comments" at bounding box center [746, 114] width 60 height 13
